Goal: Task Accomplishment & Management: Manage account settings

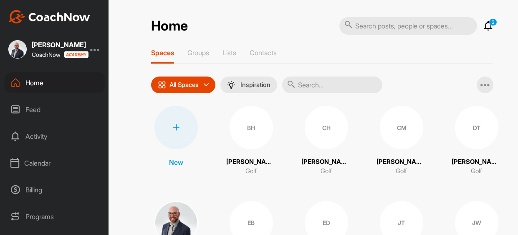
click at [32, 160] on div "Calendar" at bounding box center [55, 162] width 100 height 21
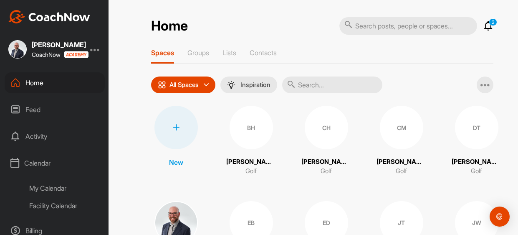
click at [47, 187] on div "My Calendar" at bounding box center [63, 188] width 81 height 18
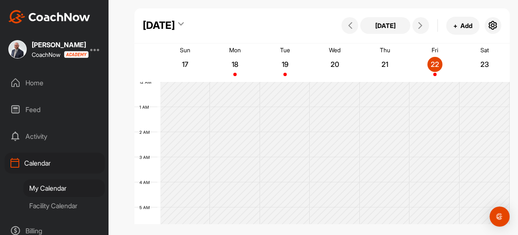
scroll to position [144, 0]
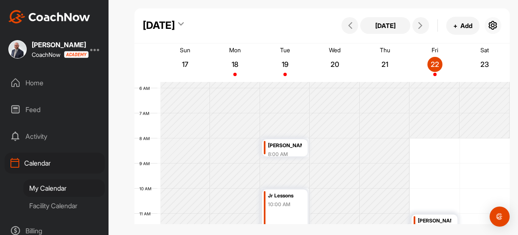
click at [493, 25] on icon "button" at bounding box center [493, 25] width 10 height 10
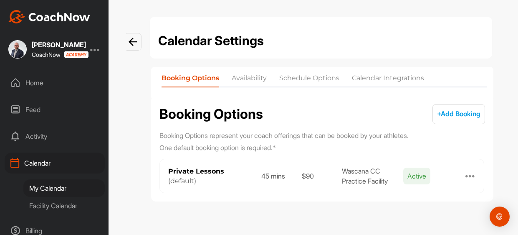
click at [250, 78] on li "Availability" at bounding box center [249, 79] width 35 height 13
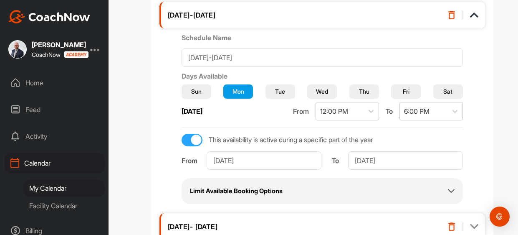
scroll to position [208, 0]
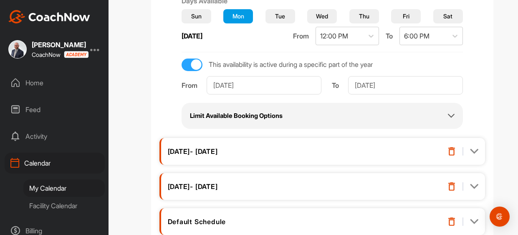
click at [475, 149] on img at bounding box center [474, 151] width 8 height 8
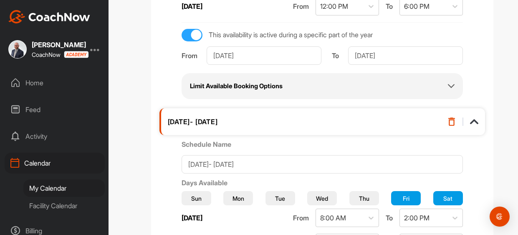
scroll to position [305, 0]
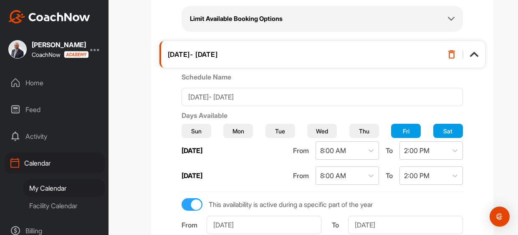
click at [411, 132] on button "Fri" at bounding box center [406, 131] width 30 height 14
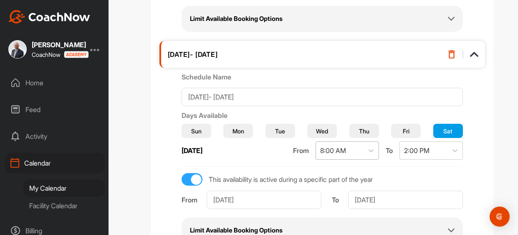
click at [345, 151] on div "8:00 AM" at bounding box center [333, 150] width 26 height 10
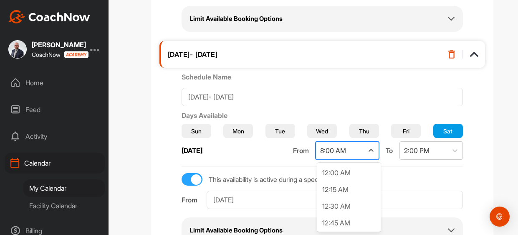
scroll to position [432, 0]
click at [422, 149] on div "2:00 PM" at bounding box center [416, 150] width 25 height 10
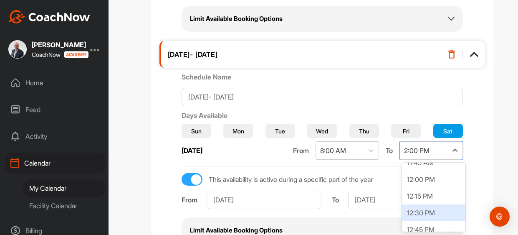
scroll to position [792, 0]
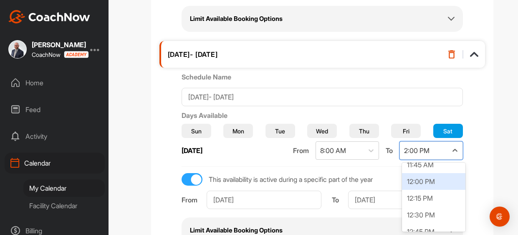
click at [420, 180] on div "12:00 PM" at bounding box center [433, 181] width 63 height 17
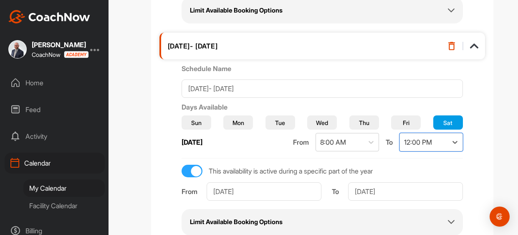
scroll to position [318, 0]
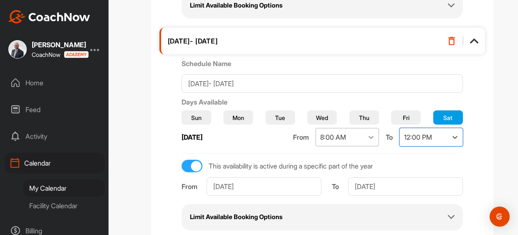
click at [375, 138] on icon at bounding box center [371, 137] width 8 height 8
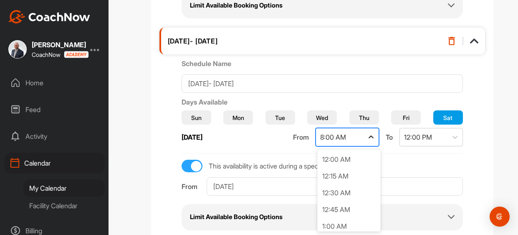
scroll to position [432, 0]
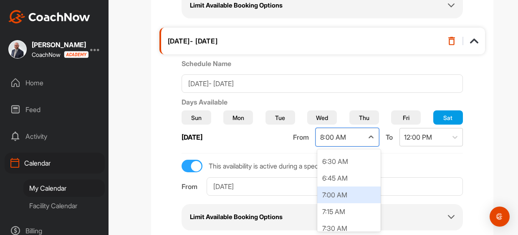
click at [339, 193] on div "7:00 AM" at bounding box center [348, 194] width 63 height 17
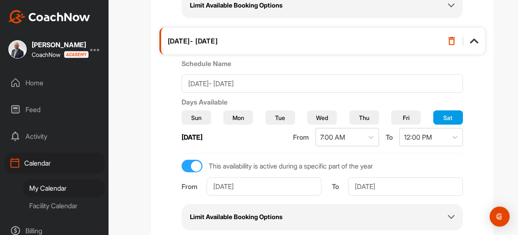
click at [350, 146] on div "Sun Mon Tue Wed Thu Fri Sat [DATE] From 7:00 AM To 12:00 PM" at bounding box center [322, 130] width 281 height 46
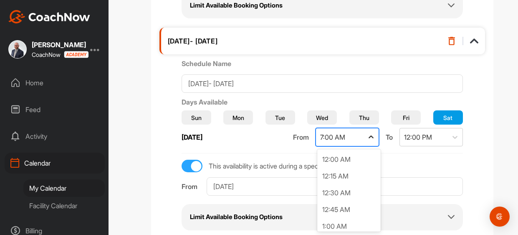
click at [368, 137] on icon at bounding box center [371, 137] width 8 height 8
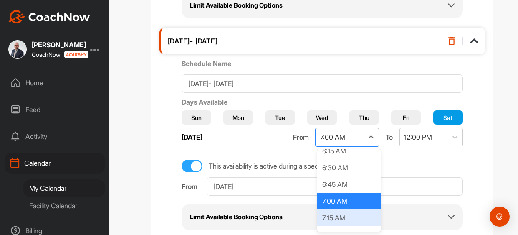
scroll to position [433, 0]
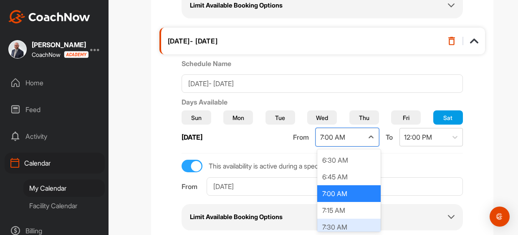
click at [340, 221] on div "7:30 AM" at bounding box center [348, 226] width 63 height 17
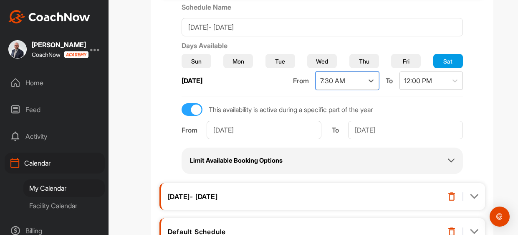
scroll to position [440, 0]
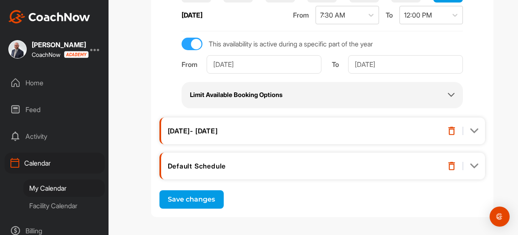
click at [199, 204] on button "Save changes" at bounding box center [191, 199] width 64 height 18
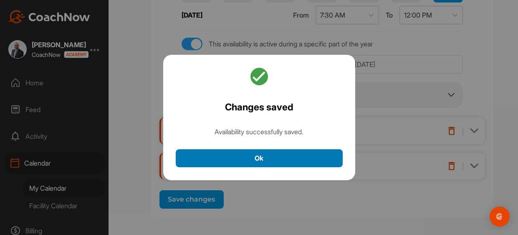
click at [273, 149] on button "Ok" at bounding box center [259, 158] width 167 height 18
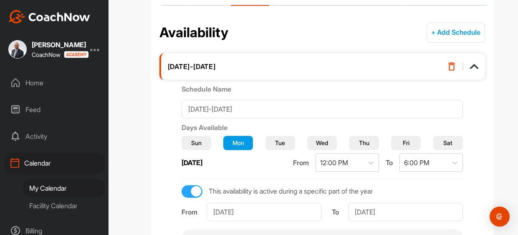
scroll to position [91, 0]
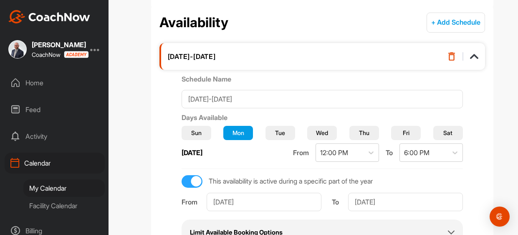
click at [199, 129] on button "Sun" at bounding box center [197, 133] width 30 height 14
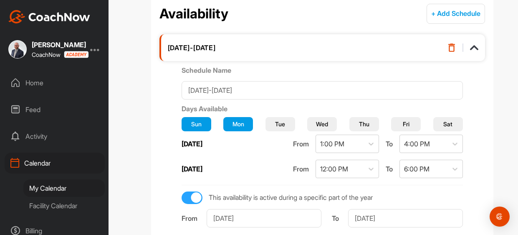
scroll to position [104, 0]
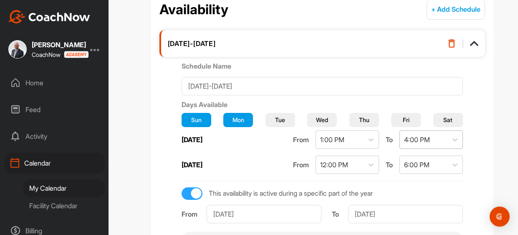
click at [440, 140] on div "4:00 PM" at bounding box center [424, 140] width 48 height 18
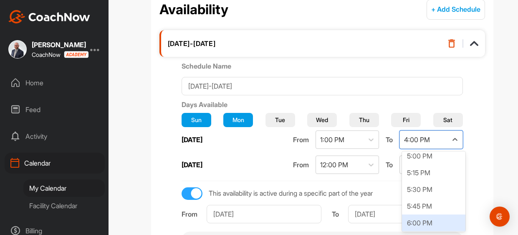
scroll to position [1141, 0]
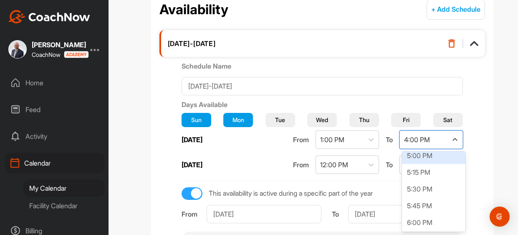
click at [426, 155] on div "5:00 PM" at bounding box center [433, 155] width 63 height 17
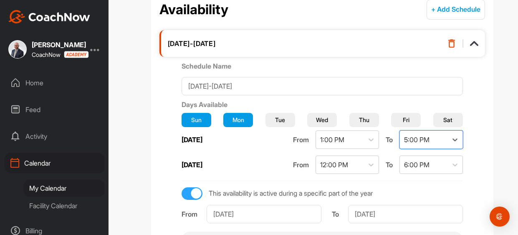
click at [418, 182] on div "Days Available Sun Mon Tue Wed Thu Fri Sat [DATE] From 1:00 PM To option 5:00 P…" at bounding box center [322, 178] width 281 height 158
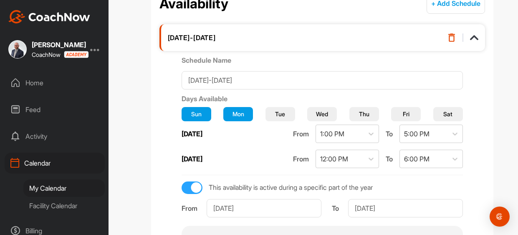
scroll to position [136, 0]
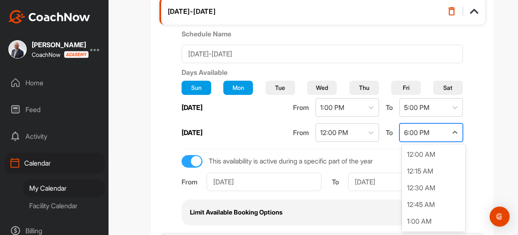
click at [423, 131] on div "6:00 PM" at bounding box center [416, 132] width 25 height 10
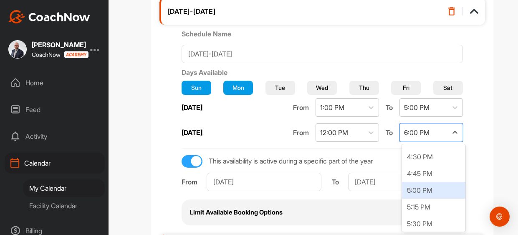
click at [414, 190] on div "5:00 PM" at bounding box center [433, 190] width 63 height 17
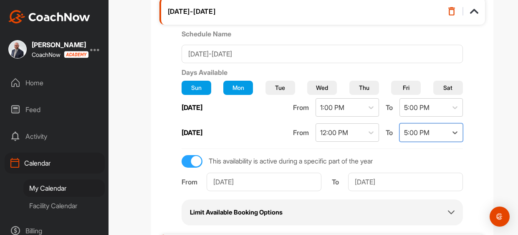
click at [284, 90] on button "Tue" at bounding box center [280, 88] width 30 height 14
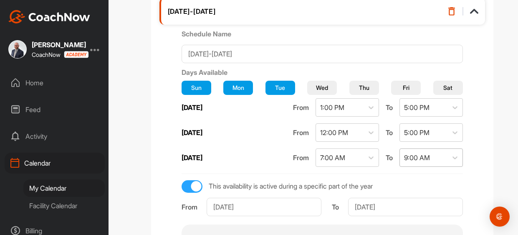
click at [426, 159] on div "9:00 AM" at bounding box center [417, 157] width 26 height 10
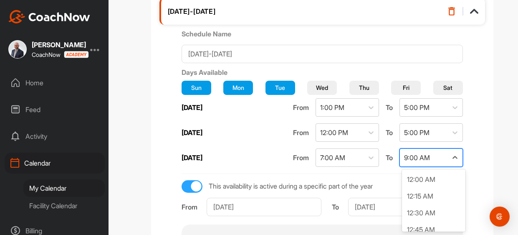
scroll to position [499, 0]
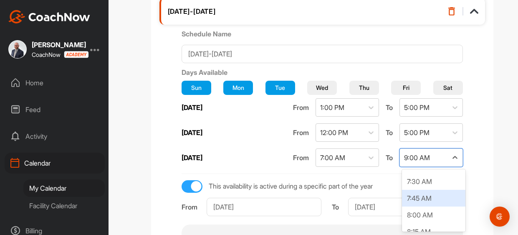
click at [279, 86] on span "Tue" at bounding box center [280, 87] width 10 height 9
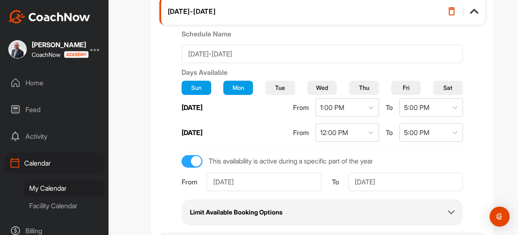
click at [407, 88] on span "Fri" at bounding box center [406, 87] width 7 height 9
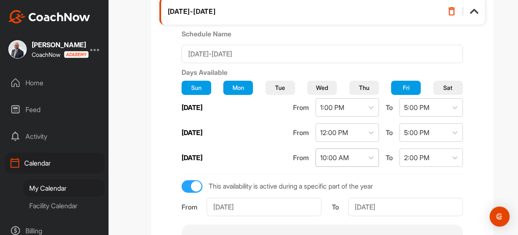
click at [339, 156] on div "10:00 AM" at bounding box center [334, 157] width 29 height 10
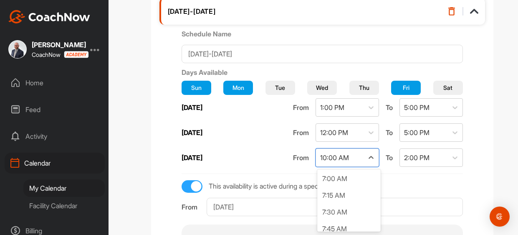
scroll to position [466, 0]
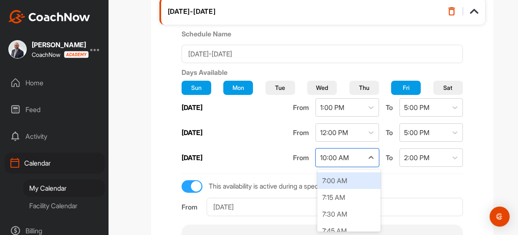
click at [340, 177] on div "7:00 AM" at bounding box center [348, 180] width 63 height 17
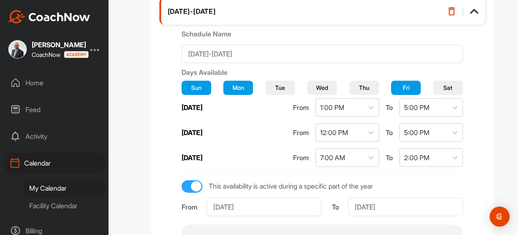
click at [411, 86] on button "Fri" at bounding box center [406, 88] width 30 height 14
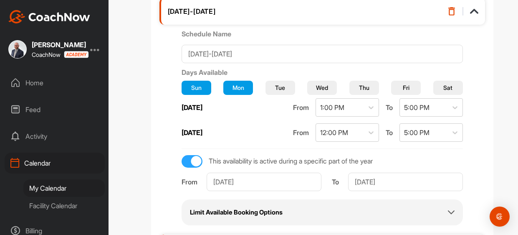
click at [283, 87] on span "Tue" at bounding box center [280, 87] width 10 height 9
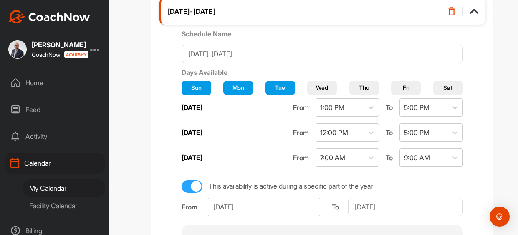
click at [283, 87] on span "Tue" at bounding box center [280, 87] width 10 height 9
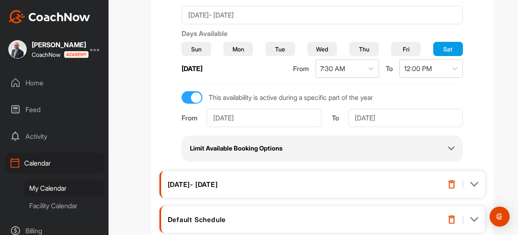
scroll to position [465, 0]
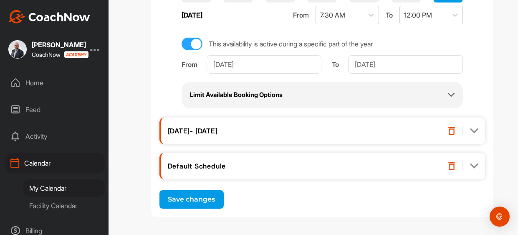
click at [204, 199] on button "Save changes" at bounding box center [191, 199] width 64 height 18
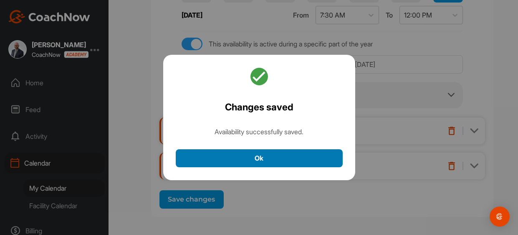
click at [241, 160] on button "Ok" at bounding box center [259, 158] width 167 height 18
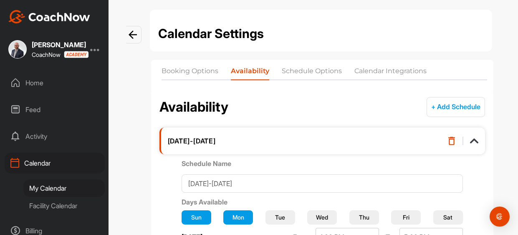
scroll to position [0, 0]
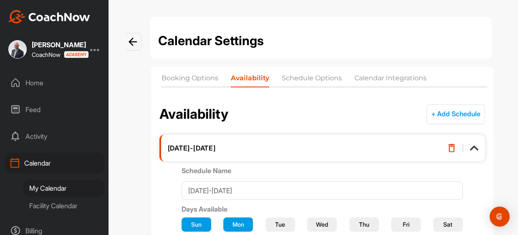
click at [133, 43] on img at bounding box center [133, 42] width 8 height 8
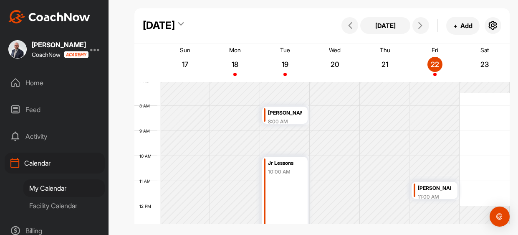
scroll to position [182, 0]
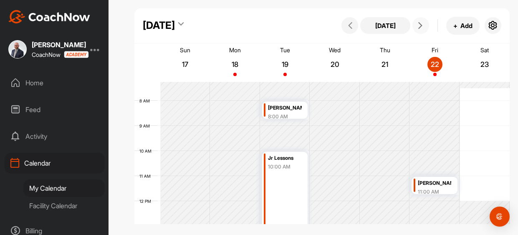
click at [417, 25] on icon at bounding box center [420, 25] width 7 height 7
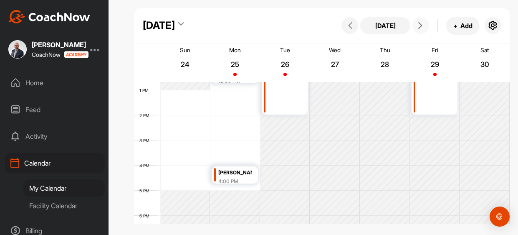
scroll to position [325, 0]
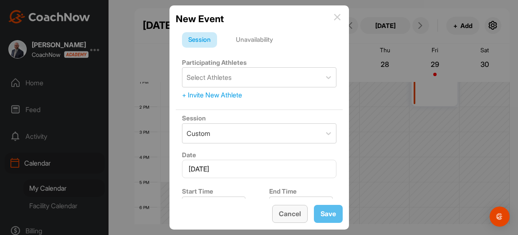
click at [285, 211] on button "Cancel" at bounding box center [289, 213] width 35 height 18
